Goal: Task Accomplishment & Management: Manage account settings

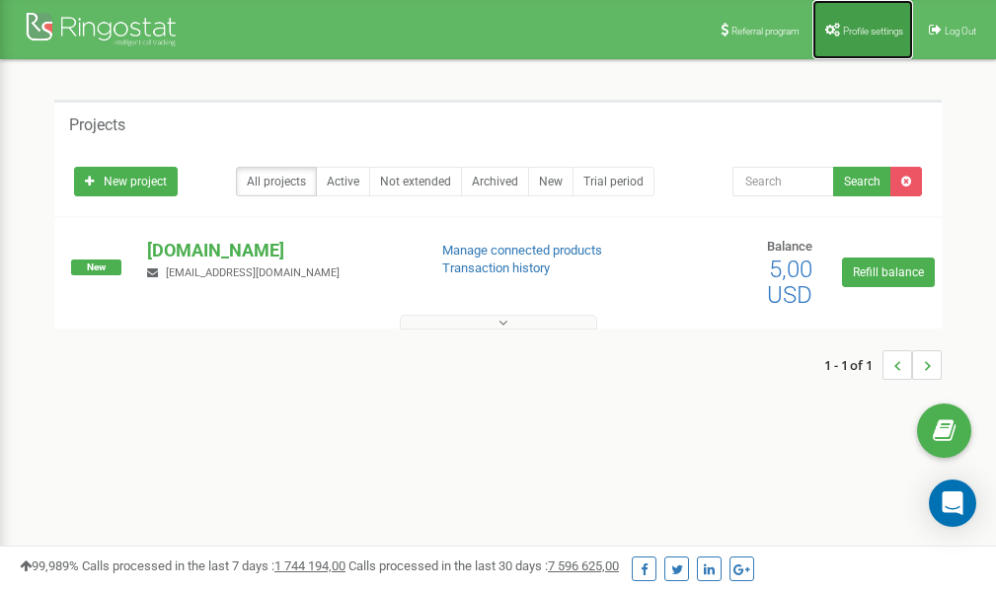
click at [859, 21] on link "Profile settings" at bounding box center [863, 29] width 101 height 59
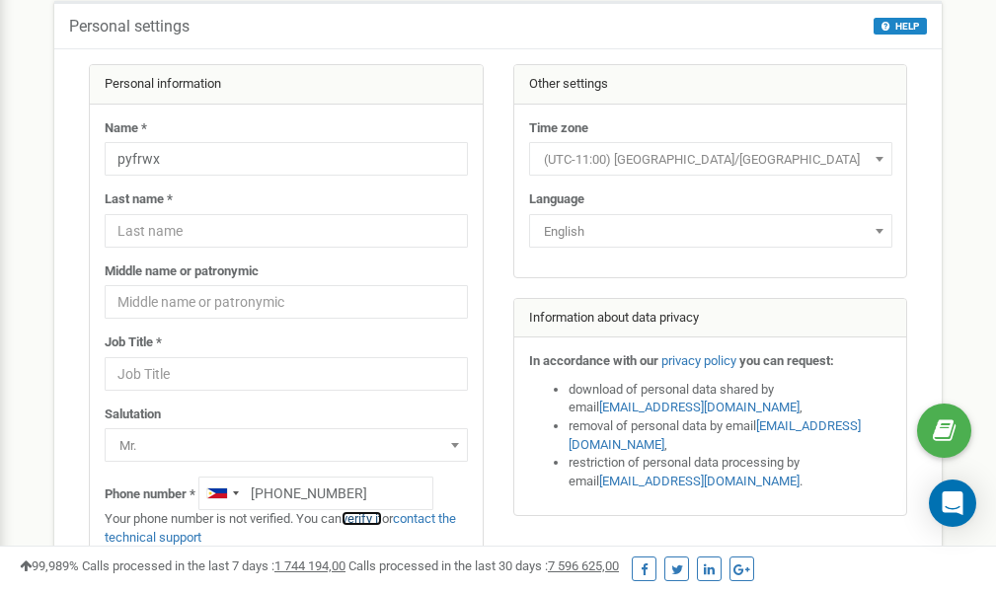
click at [368, 520] on link "verify it" at bounding box center [362, 518] width 40 height 15
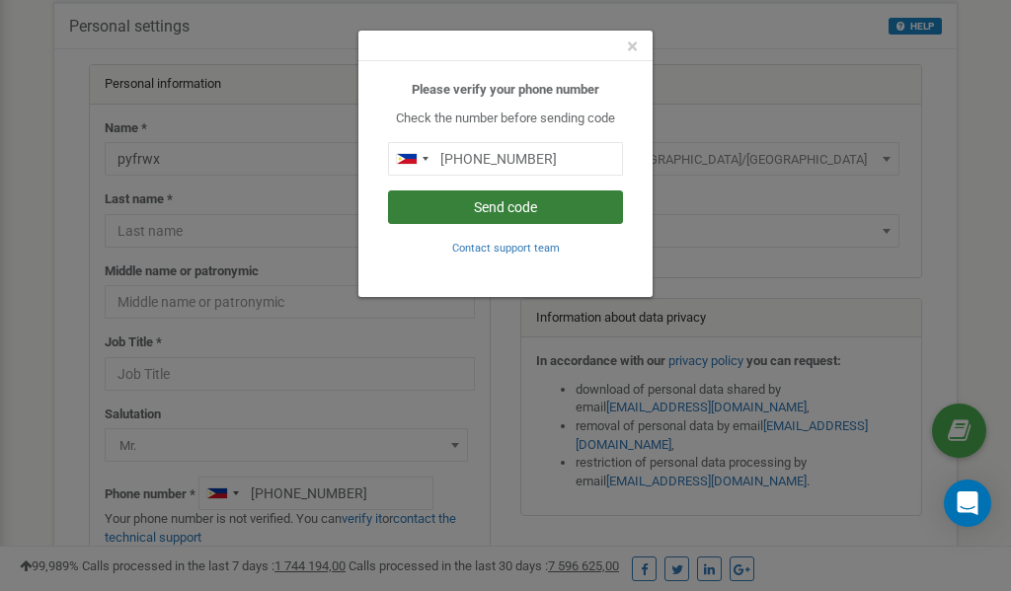
click at [497, 207] on button "Send code" at bounding box center [505, 208] width 235 height 34
